Goal: Information Seeking & Learning: Learn about a topic

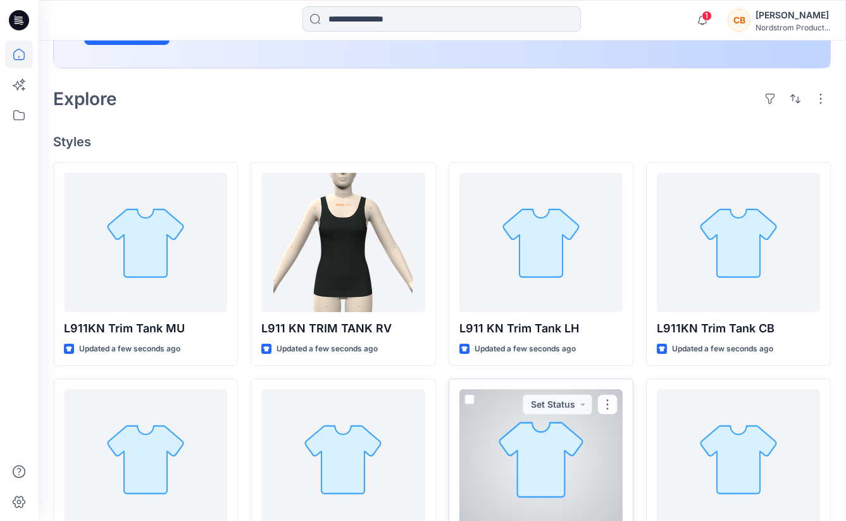
scroll to position [260, 0]
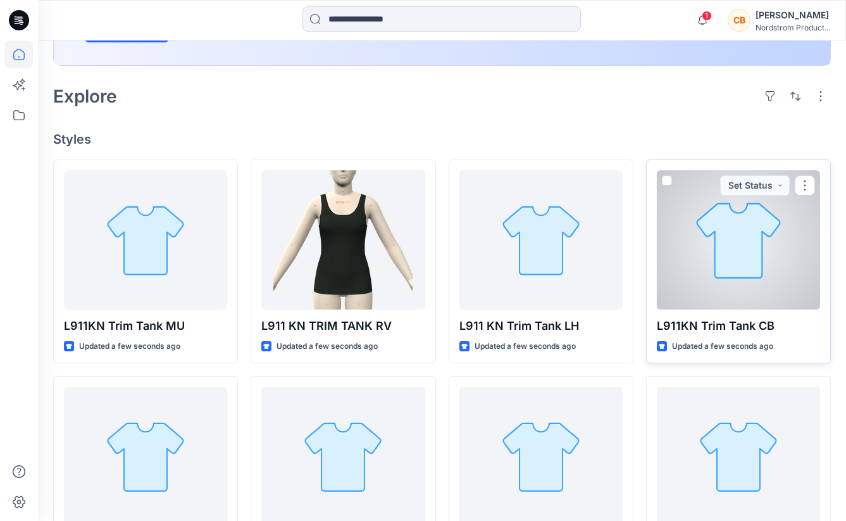
click at [734, 275] on div at bounding box center [738, 239] width 163 height 139
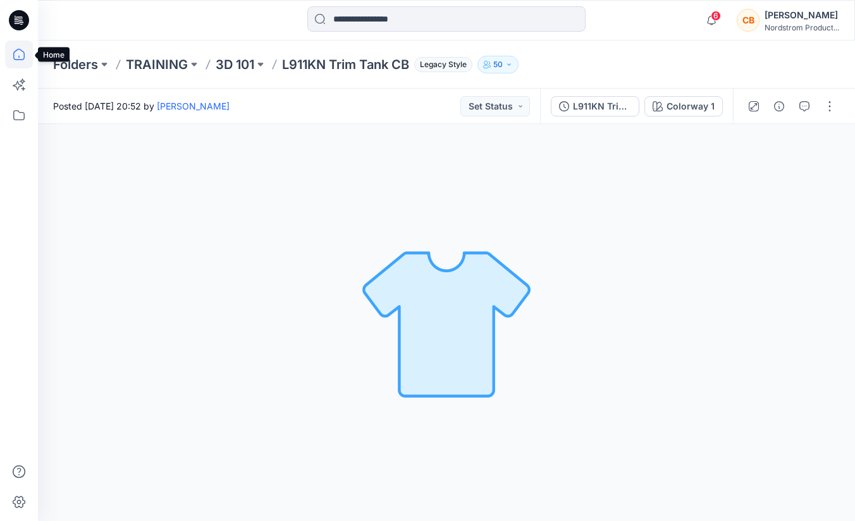
click at [20, 51] on icon at bounding box center [19, 54] width 28 height 28
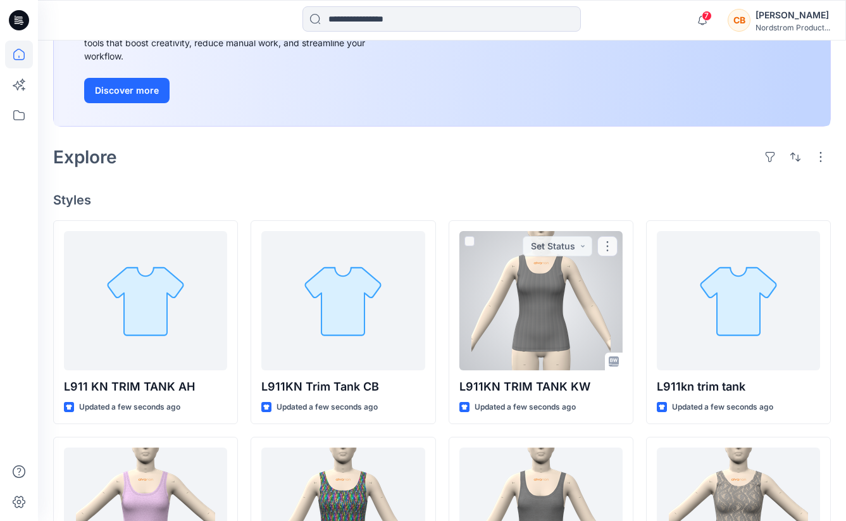
scroll to position [214, 0]
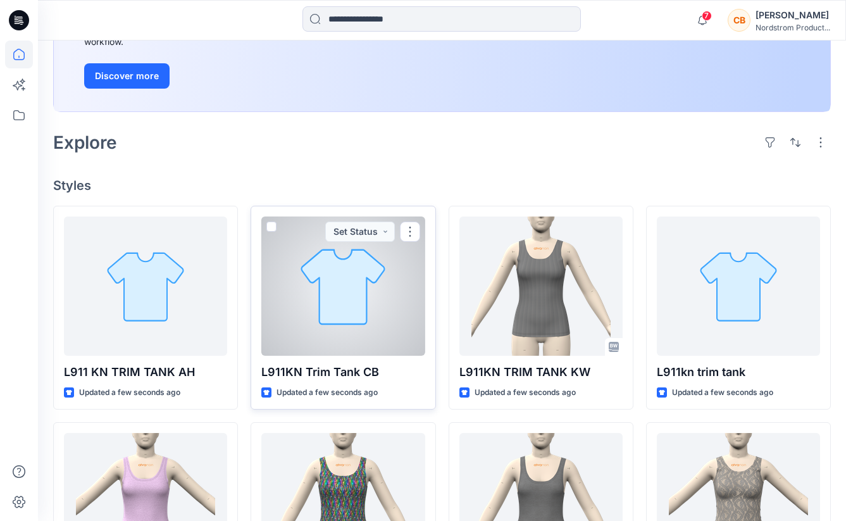
click at [329, 313] on div at bounding box center [342, 285] width 163 height 139
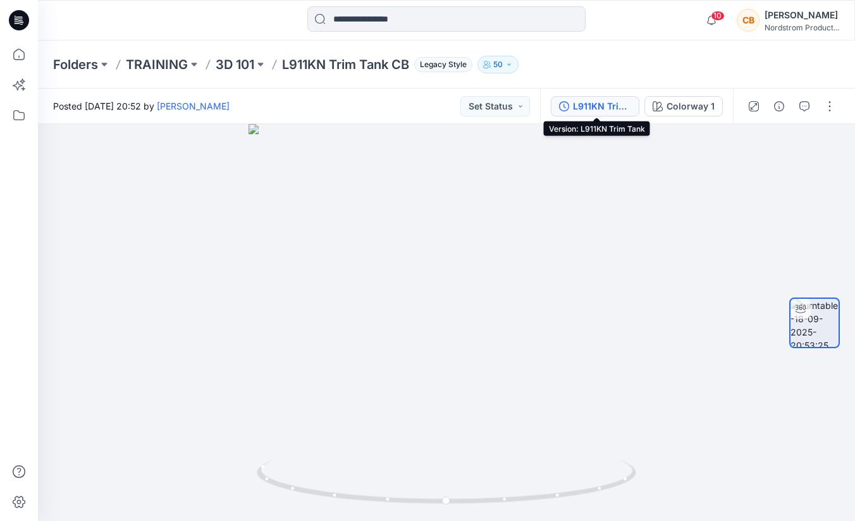
click at [600, 103] on div "L911KN Trim Tank" at bounding box center [602, 106] width 58 height 14
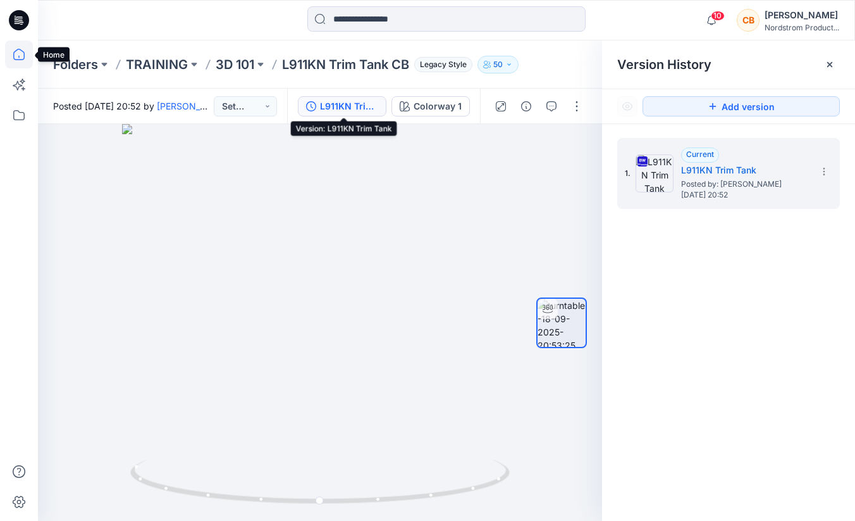
click at [20, 55] on icon at bounding box center [19, 54] width 28 height 28
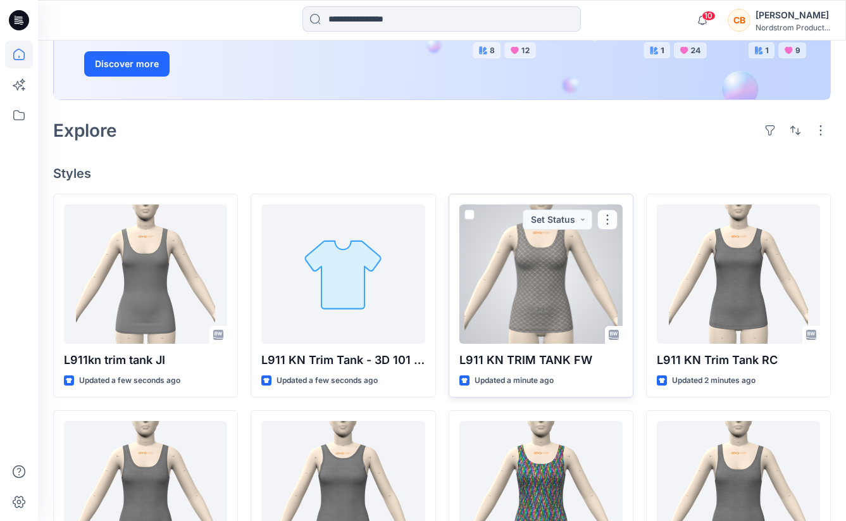
scroll to position [233, 0]
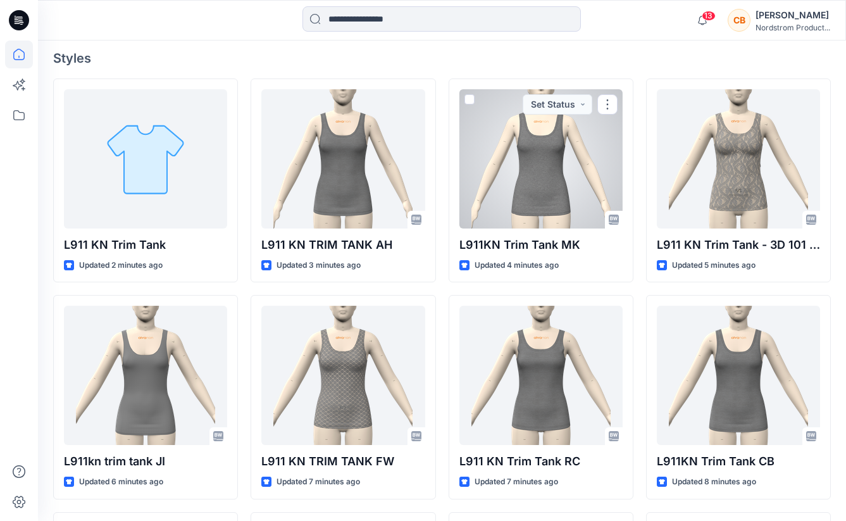
scroll to position [399, 0]
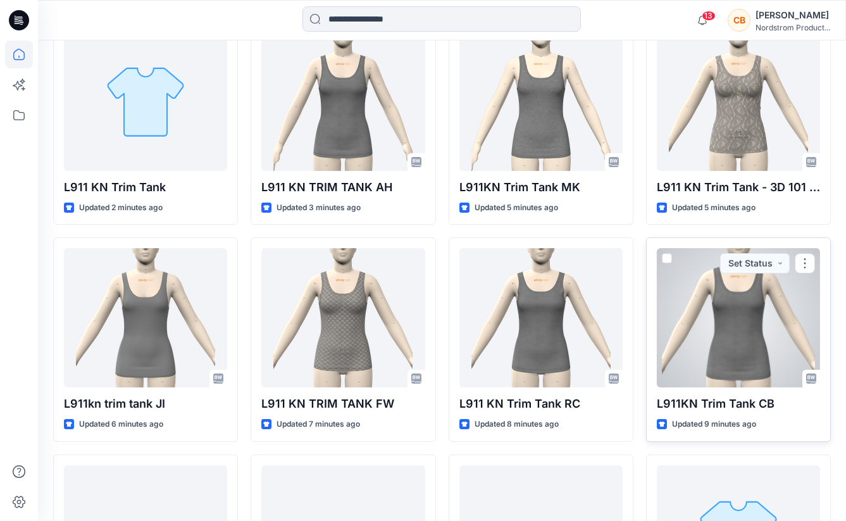
click at [736, 331] on div at bounding box center [738, 317] width 163 height 139
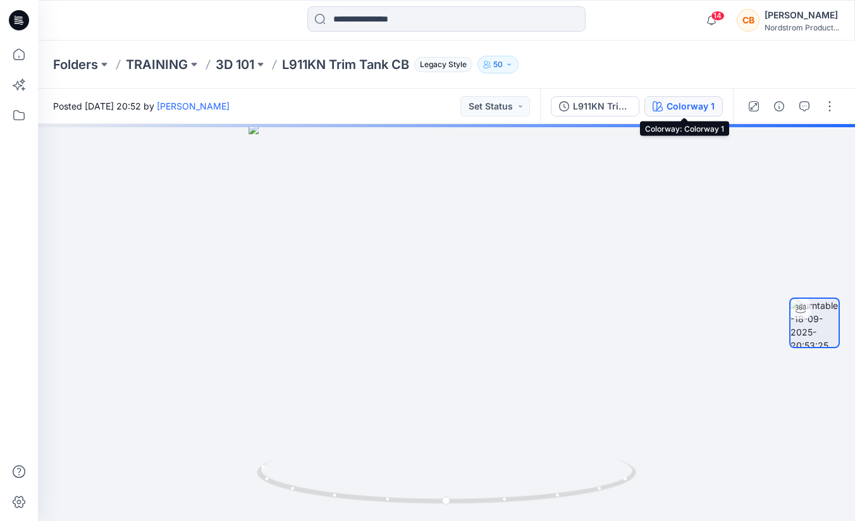
click at [682, 98] on button "Colorway 1" at bounding box center [684, 106] width 78 height 20
click at [14, 56] on icon at bounding box center [18, 54] width 11 height 11
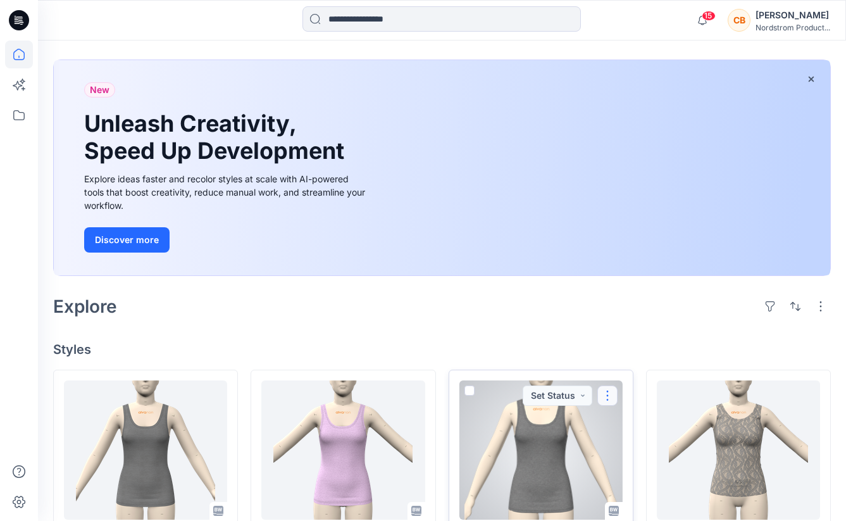
scroll to position [294, 0]
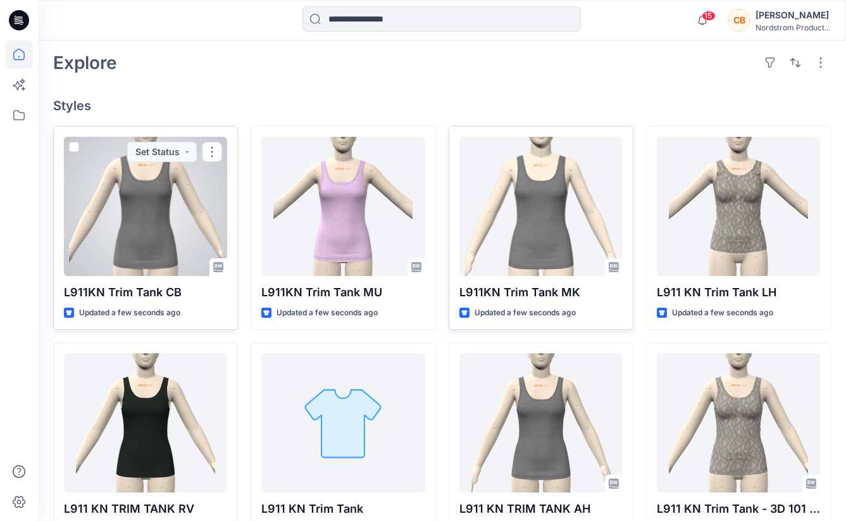
click at [159, 211] on div at bounding box center [145, 206] width 163 height 139
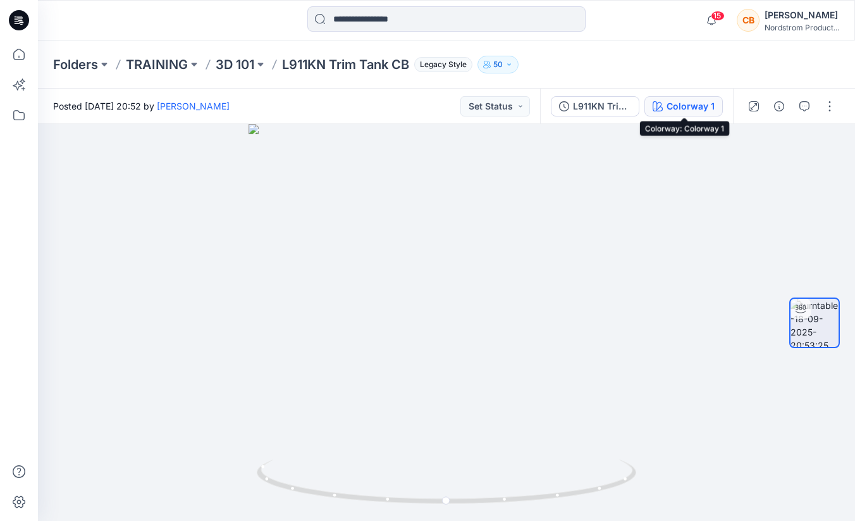
click at [696, 106] on div "Colorway 1" at bounding box center [691, 106] width 48 height 14
